Goal: Task Accomplishment & Management: Use online tool/utility

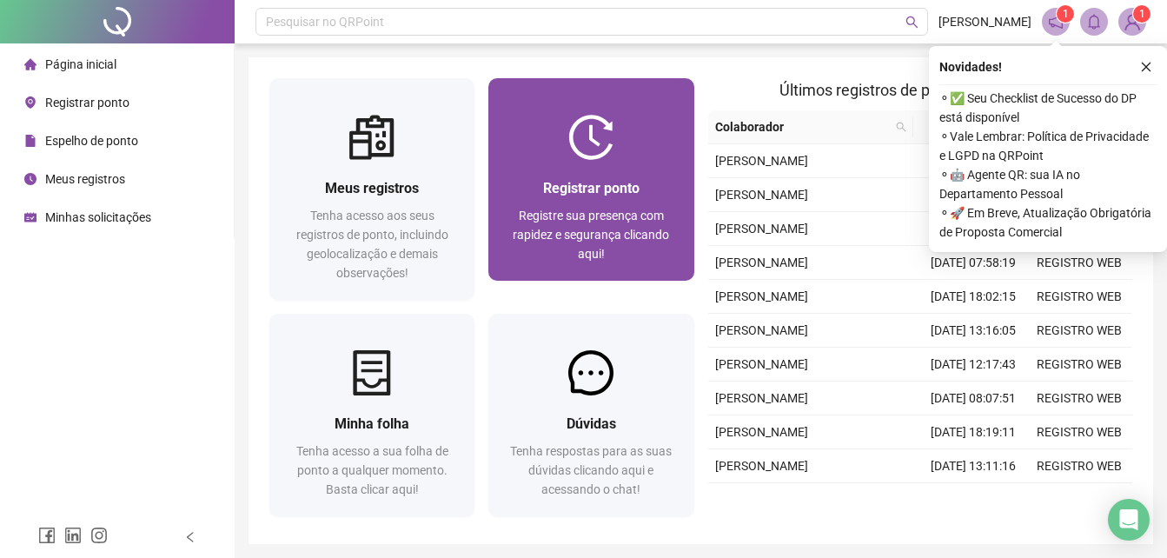
click at [573, 275] on div "Registrar ponto Registre sua presença com rapidez e segurança clicando aqui!" at bounding box center [590, 220] width 205 height 121
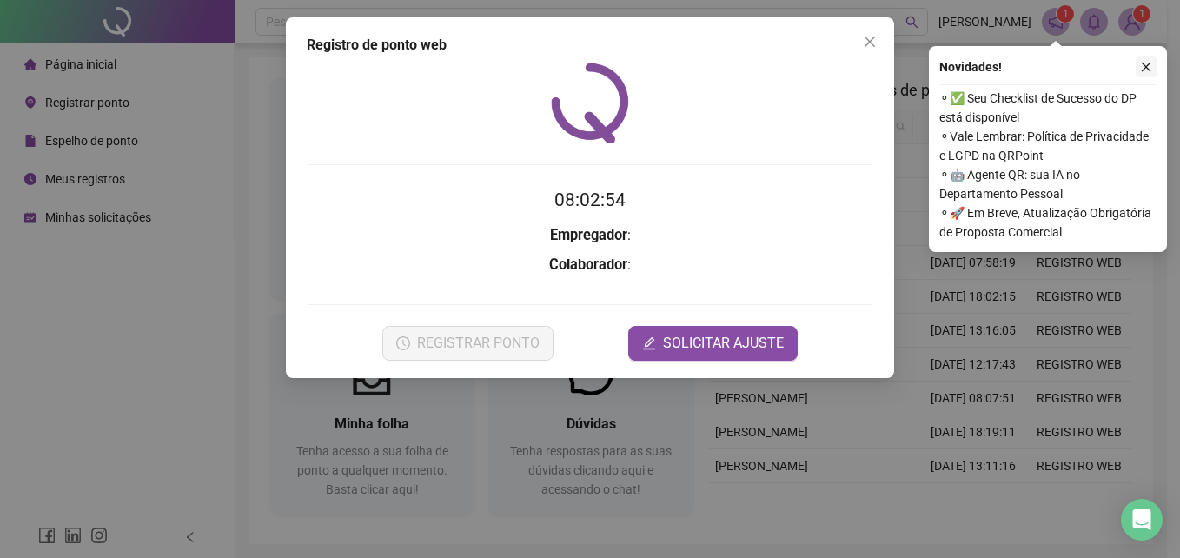
click at [1143, 63] on icon "close" at bounding box center [1146, 67] width 12 height 12
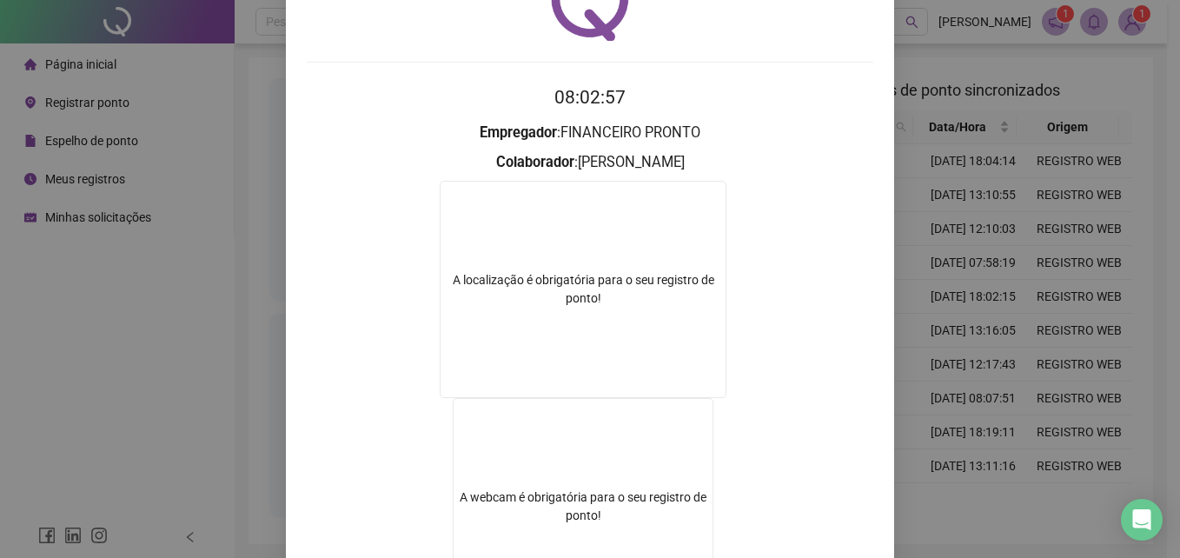
scroll to position [174, 0]
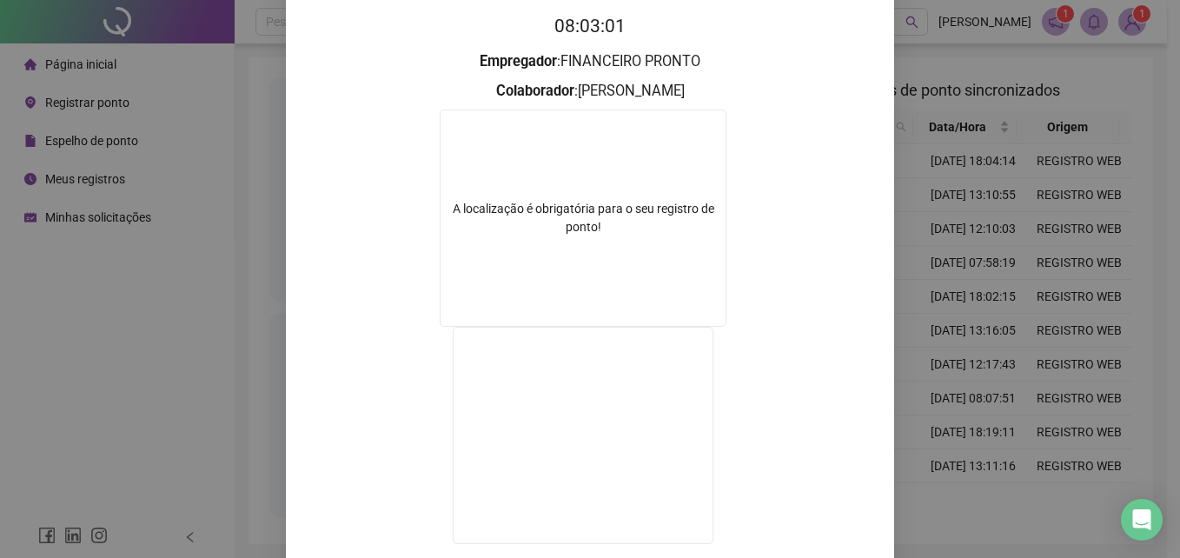
click at [969, 319] on div "Registro de ponto web 08:03:01 Empregador : FINANCEIRO PRONTO Colaborador : [PE…" at bounding box center [590, 279] width 1180 height 558
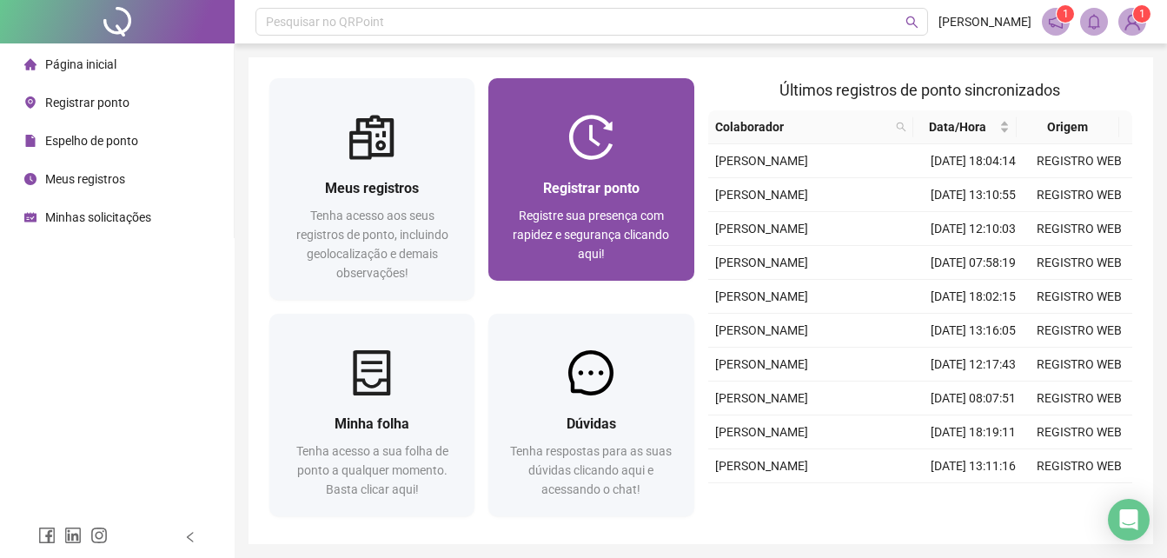
click at [634, 191] on span "Registrar ponto" at bounding box center [591, 188] width 96 height 17
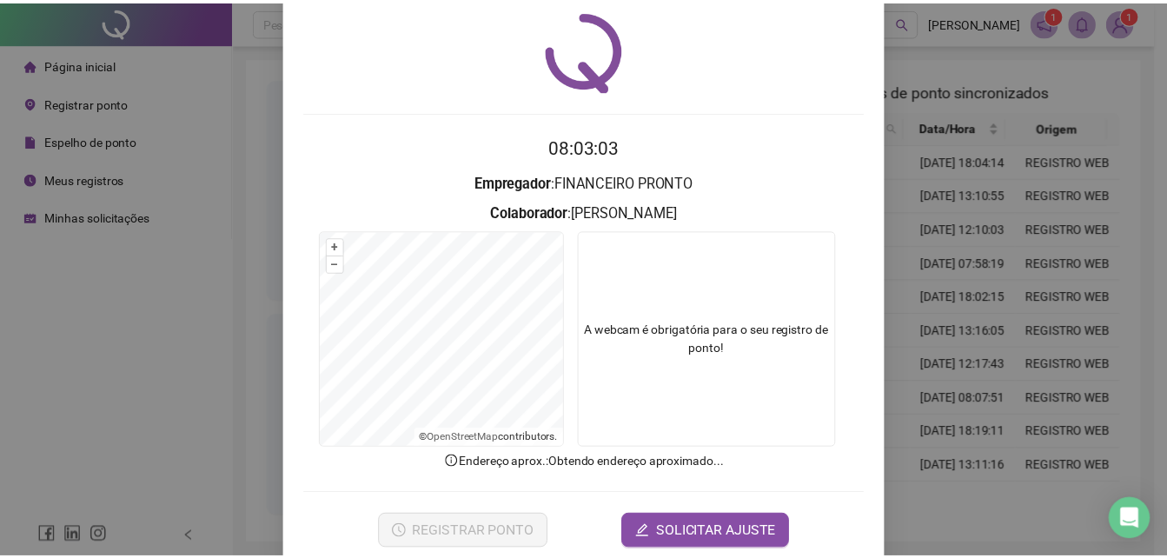
scroll to position [83, 0]
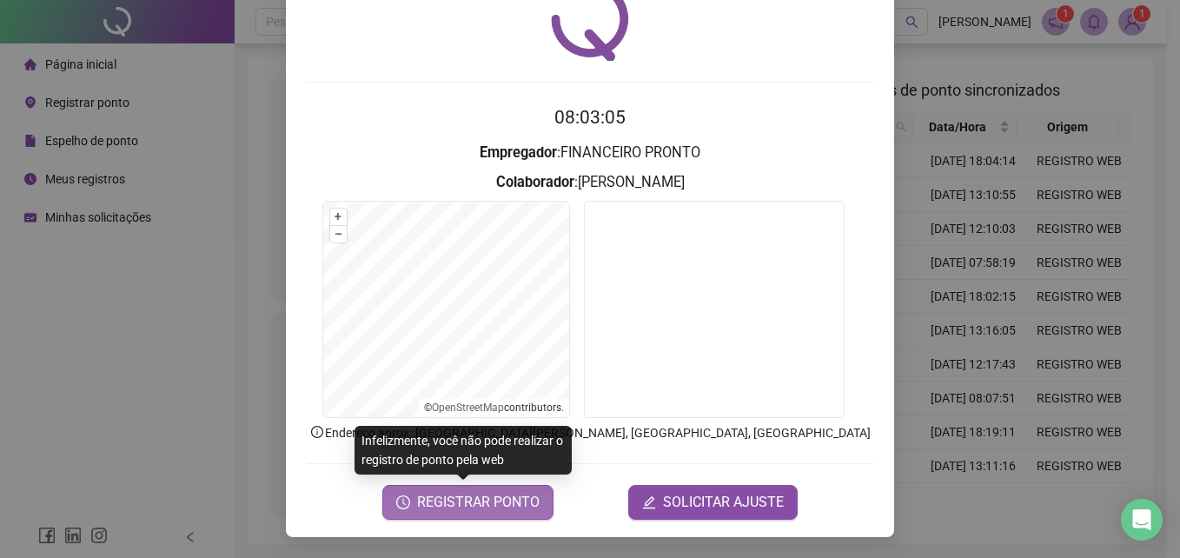
click at [509, 497] on span "REGISTRAR PONTO" at bounding box center [478, 502] width 122 height 21
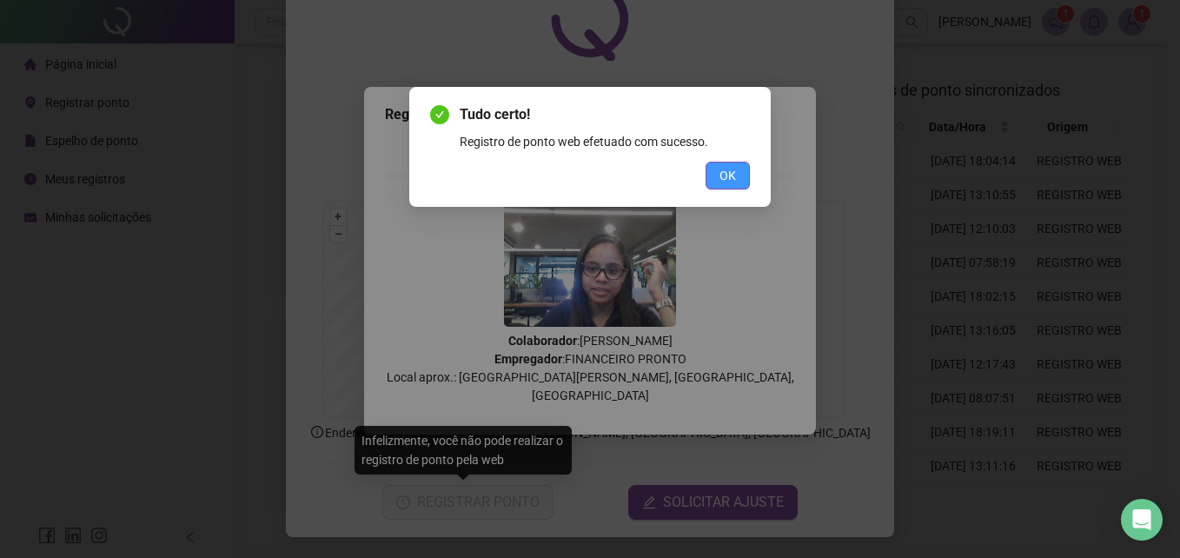
click at [735, 175] on span "OK" at bounding box center [727, 175] width 17 height 19
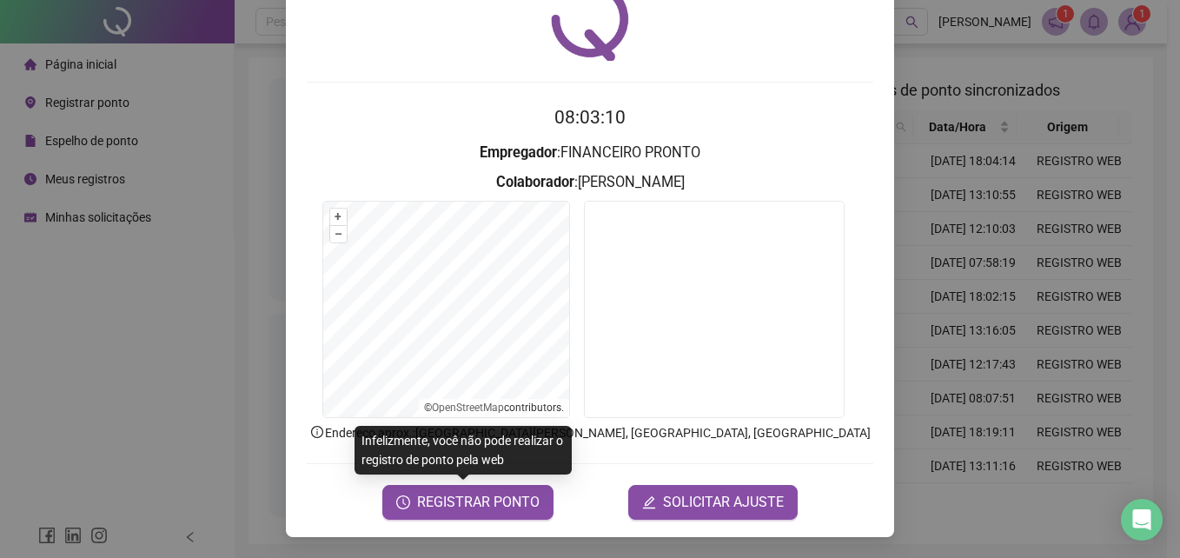
click at [957, 216] on div "Registro de ponto web 08:03:10 Empregador : FINANCEIRO PRONTO Colaborador : [PE…" at bounding box center [590, 279] width 1180 height 558
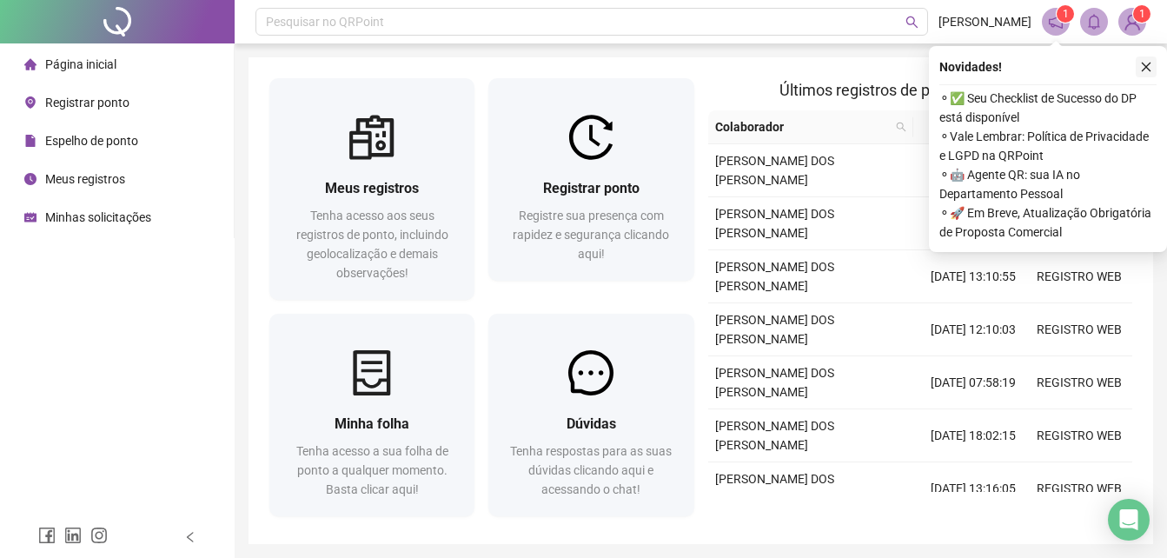
click at [1142, 70] on icon "close" at bounding box center [1146, 67] width 12 height 12
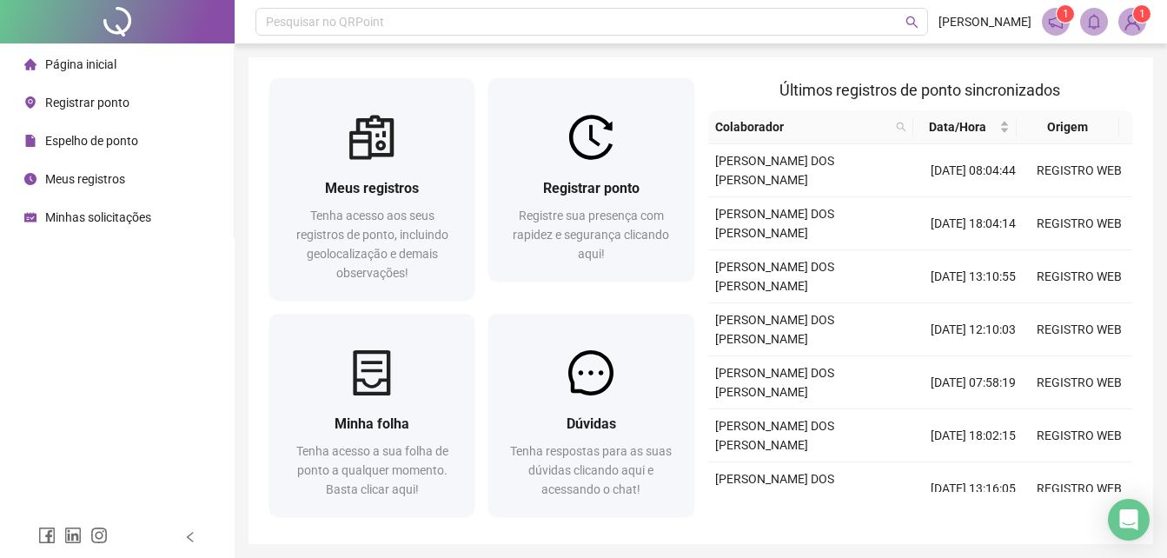
click at [1142, 10] on span "1" at bounding box center [1142, 14] width 6 height 12
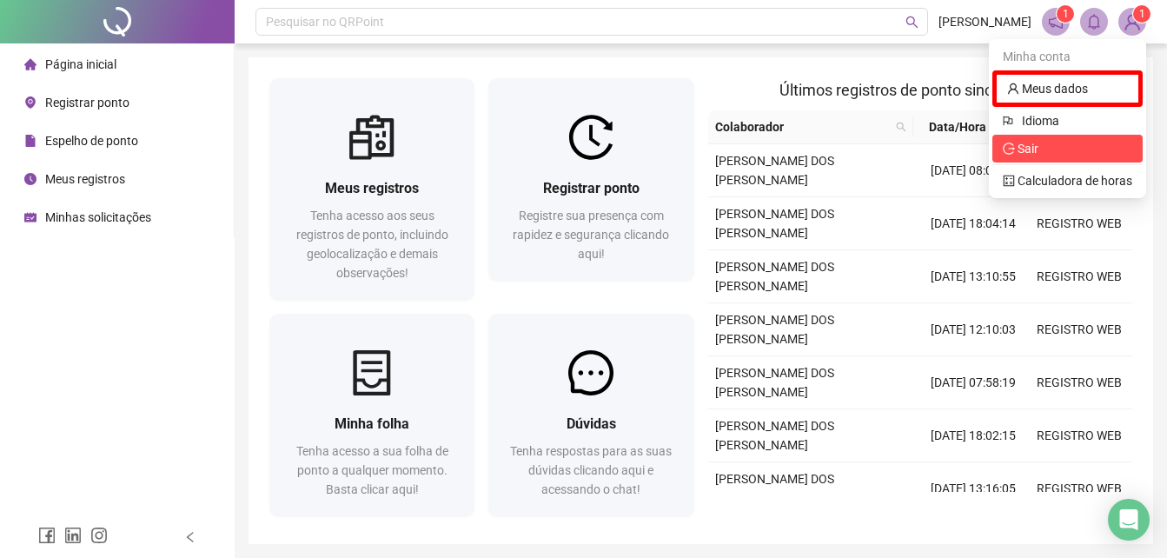
click at [1048, 144] on span "Sair" at bounding box center [1067, 148] width 129 height 19
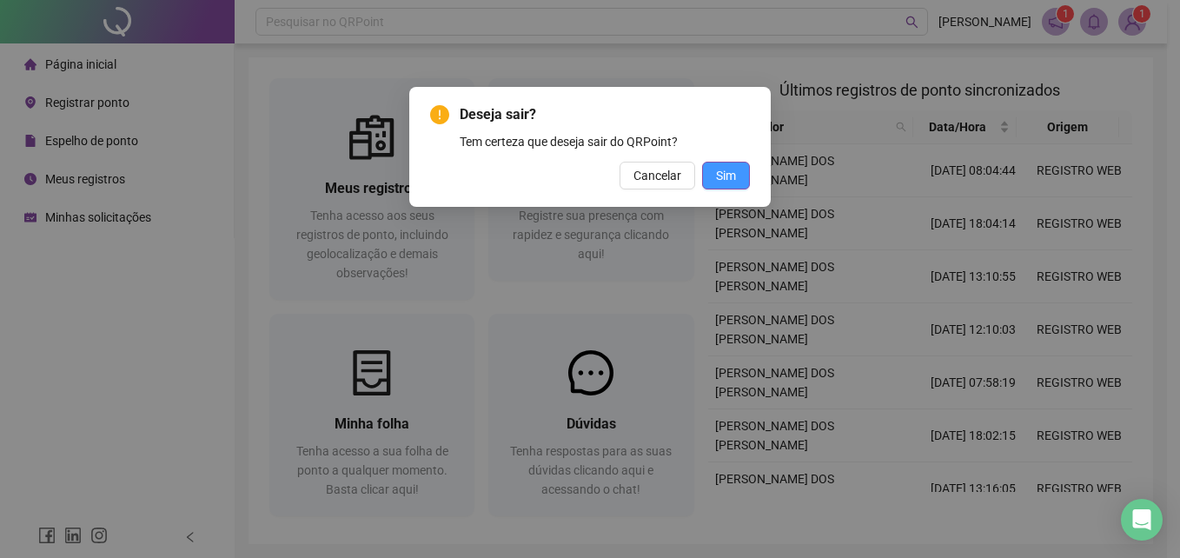
click at [717, 175] on span "Sim" at bounding box center [726, 175] width 20 height 19
